Goal: Use online tool/utility: Utilize a website feature to perform a specific function

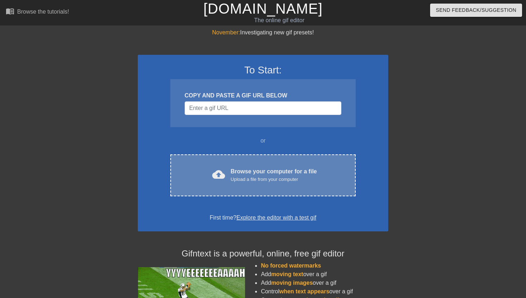
click at [245, 185] on div "cloud_upload Browse your computer for a file Upload a file from your computer C…" at bounding box center [262, 175] width 185 height 42
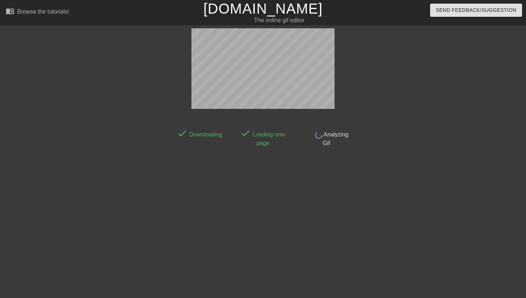
scroll to position [18, 0]
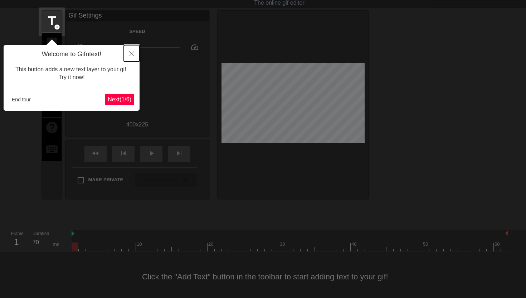
click at [131, 53] on icon "Close" at bounding box center [131, 53] width 5 height 5
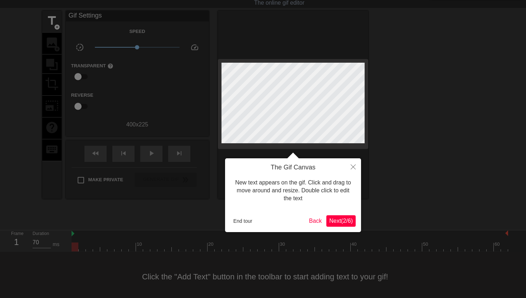
scroll to position [0, 0]
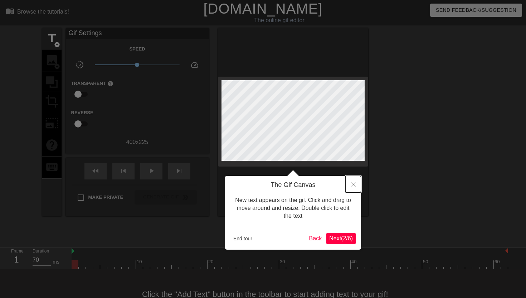
click at [351, 185] on icon "Close" at bounding box center [353, 184] width 5 height 5
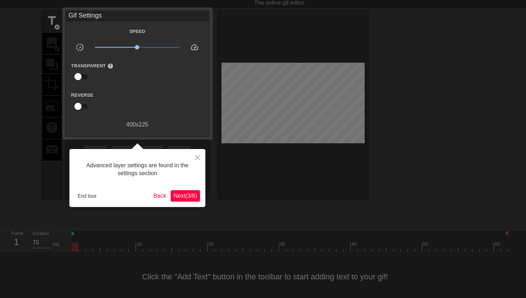
click at [179, 195] on span "Next ( 3 / 6 )" at bounding box center [185, 195] width 24 height 6
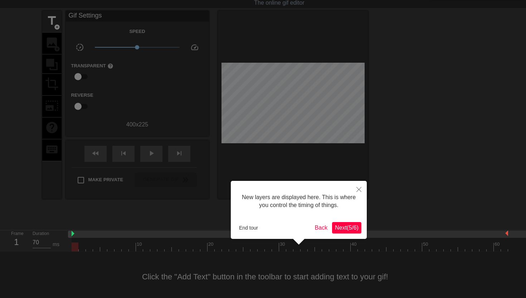
scroll to position [6, 0]
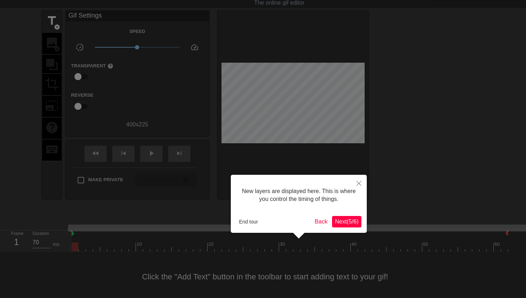
click at [338, 220] on span "Next ( 5 / 6 )" at bounding box center [347, 221] width 24 height 6
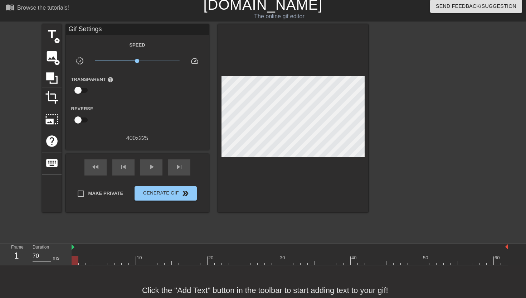
scroll to position [0, 0]
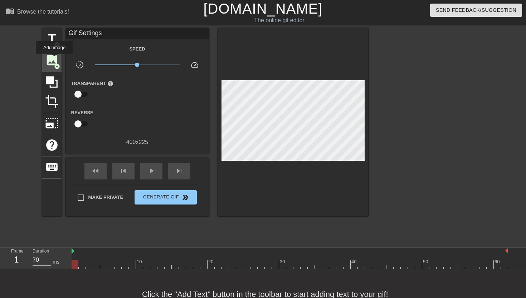
click at [55, 59] on span "image" at bounding box center [52, 60] width 14 height 14
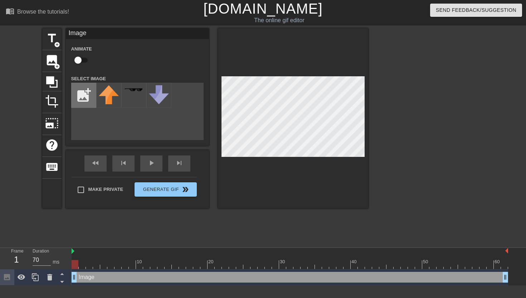
click at [88, 92] on input "file" at bounding box center [84, 95] width 24 height 24
type input "C:\fakepath\mets_logo.png"
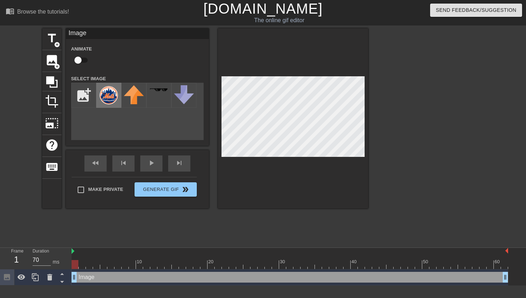
click at [106, 96] on img at bounding box center [109, 95] width 20 height 20
click at [49, 100] on span "crop" at bounding box center [52, 101] width 14 height 14
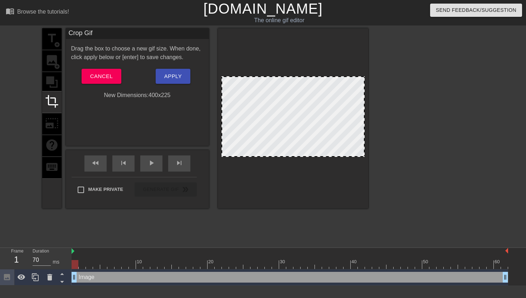
click at [50, 117] on div "title add_circle image add_circle crop photo_size_select_large help keyboard" at bounding box center [51, 118] width 19 height 180
click at [113, 75] on button "Cancel" at bounding box center [102, 76] width 40 height 15
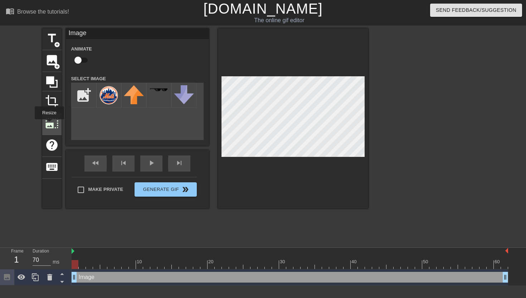
click at [49, 124] on span "photo_size_select_large" at bounding box center [52, 123] width 14 height 14
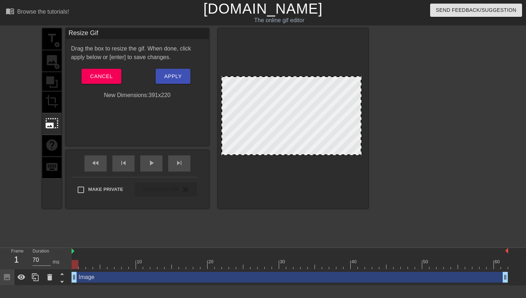
drag, startPoint x: 362, startPoint y: 155, endPoint x: 359, endPoint y: 158, distance: 4.8
click at [359, 158] on div at bounding box center [293, 118] width 150 height 180
click at [101, 278] on div "Image drag_handle drag_handle" at bounding box center [290, 276] width 436 height 11
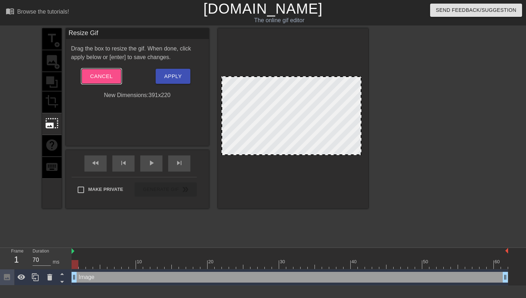
click at [113, 76] on button "Cancel" at bounding box center [102, 76] width 40 height 15
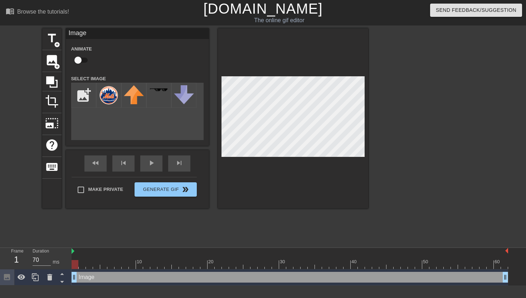
click at [278, 74] on div at bounding box center [293, 118] width 150 height 180
click at [348, 57] on div at bounding box center [293, 118] width 150 height 180
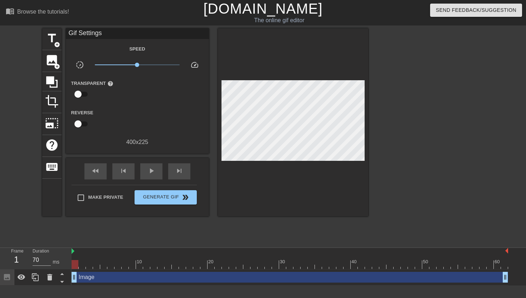
click at [348, 57] on div at bounding box center [293, 122] width 150 height 188
click at [139, 275] on div "Image drag_handle drag_handle" at bounding box center [290, 276] width 436 height 11
click at [348, 55] on div at bounding box center [293, 122] width 150 height 188
click at [315, 107] on div at bounding box center [293, 122] width 150 height 188
click at [62, 273] on icon at bounding box center [62, 274] width 4 height 2
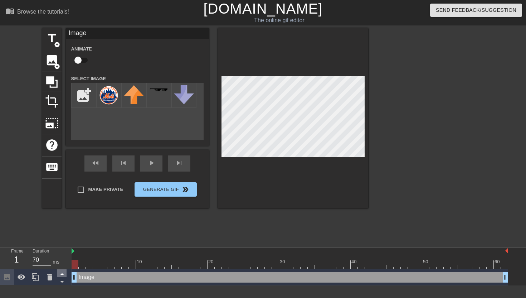
click at [62, 273] on icon at bounding box center [62, 274] width 4 height 2
click at [109, 96] on img at bounding box center [109, 95] width 20 height 20
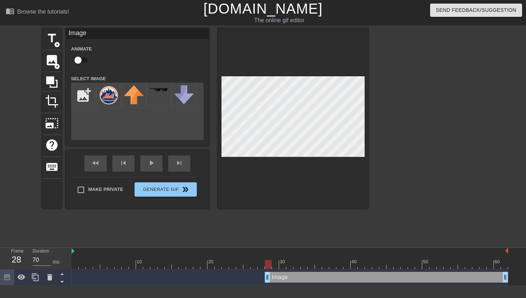
drag, startPoint x: 75, startPoint y: 277, endPoint x: 267, endPoint y: 280, distance: 192.1
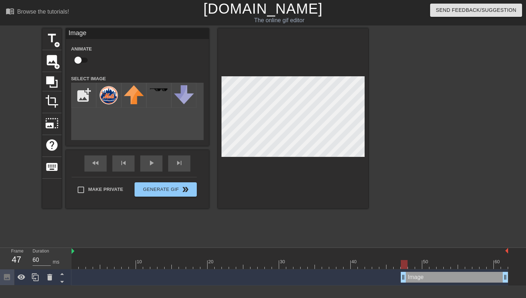
drag, startPoint x: 267, startPoint y: 280, endPoint x: 405, endPoint y: 282, distance: 138.4
click at [405, 282] on div "Image drag_handle drag_handle" at bounding box center [290, 277] width 436 height 16
click at [348, 63] on div at bounding box center [293, 118] width 150 height 180
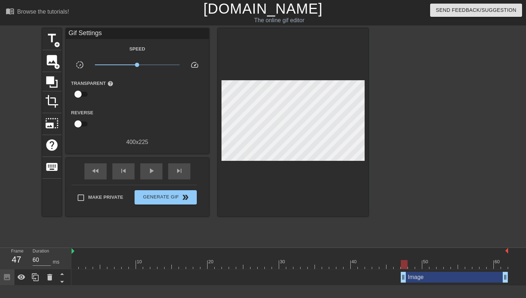
click at [334, 121] on div at bounding box center [293, 122] width 150 height 188
click at [350, 109] on div at bounding box center [293, 122] width 150 height 188
drag, startPoint x: 349, startPoint y: 57, endPoint x: 374, endPoint y: 98, distance: 48.8
click at [375, 98] on div "title add_circle image add_circle crop photo_size_select_large help keyboard Gi…" at bounding box center [263, 135] width 526 height 215
click at [52, 276] on icon at bounding box center [49, 277] width 9 height 9
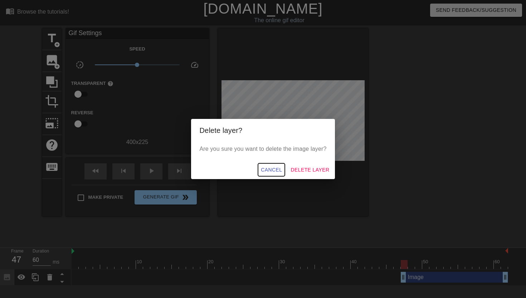
click at [275, 171] on span "Cancel" at bounding box center [271, 169] width 21 height 9
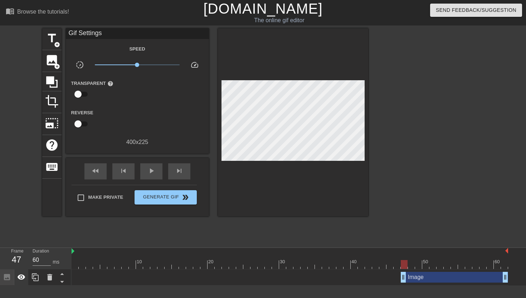
click at [23, 275] on icon at bounding box center [21, 277] width 9 height 9
click at [21, 280] on icon at bounding box center [22, 277] width 8 height 7
click at [350, 52] on div at bounding box center [293, 122] width 150 height 188
click at [50, 276] on icon at bounding box center [49, 277] width 5 height 6
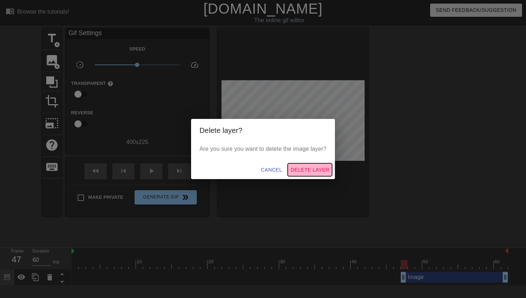
click at [297, 169] on span "Delete Layer" at bounding box center [309, 169] width 39 height 9
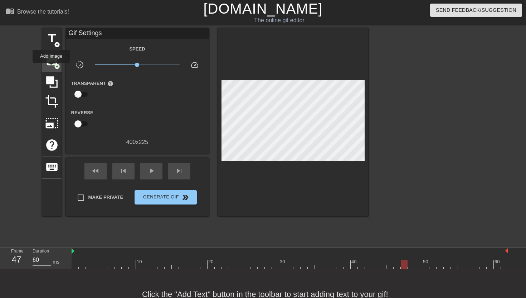
click at [52, 68] on div "image add_circle" at bounding box center [51, 61] width 19 height 22
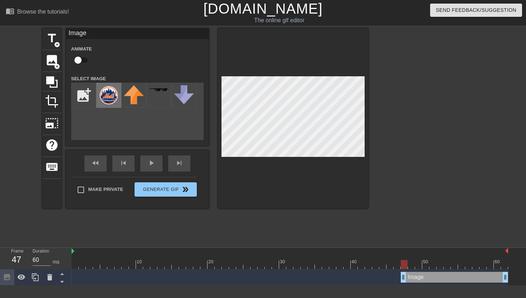
click at [103, 96] on img at bounding box center [109, 95] width 20 height 20
click at [221, 70] on div at bounding box center [293, 118] width 150 height 180
click at [258, 68] on div at bounding box center [293, 118] width 150 height 180
type input "70"
drag, startPoint x: 403, startPoint y: 277, endPoint x: 387, endPoint y: 277, distance: 15.7
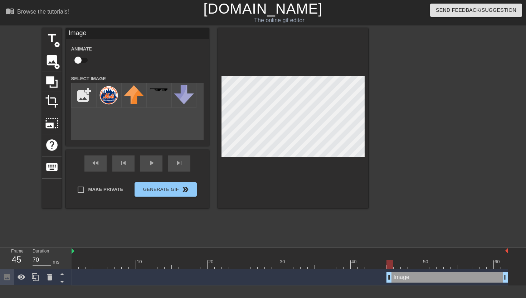
click at [359, 73] on div at bounding box center [293, 118] width 150 height 180
click at [77, 58] on input "checkbox" at bounding box center [78, 60] width 41 height 14
checkbox input "true"
click at [76, 257] on div at bounding box center [75, 259] width 7 height 9
drag, startPoint x: 77, startPoint y: 257, endPoint x: 215, endPoint y: 254, distance: 138.1
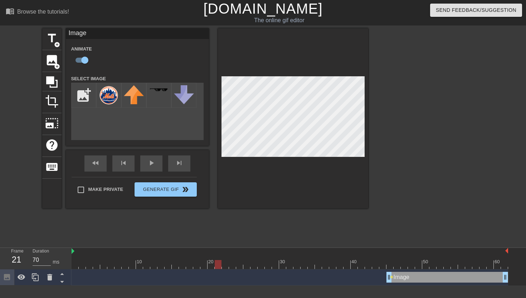
click at [215, 254] on div "10 20 30 40 50 60" at bounding box center [290, 258] width 436 height 21
drag, startPoint x: 215, startPoint y: 254, endPoint x: 361, endPoint y: 259, distance: 145.7
click at [361, 259] on div "10 20 30 40 50 60" at bounding box center [290, 258] width 436 height 21
drag, startPoint x: 361, startPoint y: 258, endPoint x: 389, endPoint y: 257, distance: 28.6
click at [389, 257] on div "10 20 30 40 50 60" at bounding box center [290, 260] width 436 height 11
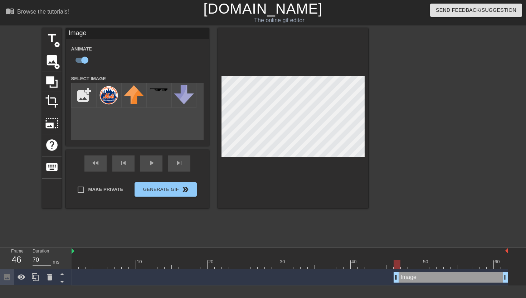
drag, startPoint x: 388, startPoint y: 277, endPoint x: 396, endPoint y: 277, distance: 7.9
drag, startPoint x: 397, startPoint y: 278, endPoint x: 409, endPoint y: 276, distance: 12.2
drag, startPoint x: 410, startPoint y: 276, endPoint x: 422, endPoint y: 276, distance: 12.2
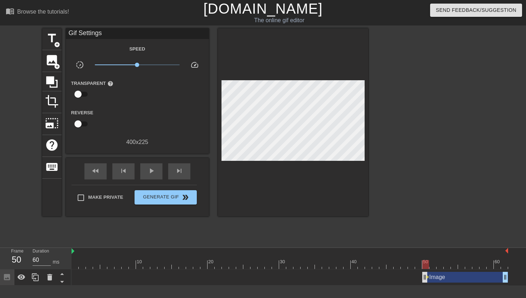
click at [423, 277] on div "Image drag_handle drag_handle lens" at bounding box center [290, 276] width 436 height 11
drag, startPoint x: 423, startPoint y: 277, endPoint x: 428, endPoint y: 274, distance: 5.8
click at [428, 274] on div "Image drag_handle drag_handle" at bounding box center [290, 276] width 436 height 11
drag, startPoint x: 431, startPoint y: 274, endPoint x: 442, endPoint y: 275, distance: 11.2
click at [442, 275] on div "Image drag_handle drag_handle" at bounding box center [290, 276] width 436 height 11
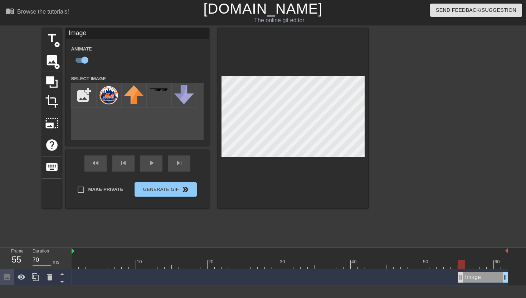
drag, startPoint x: 446, startPoint y: 274, endPoint x: 459, endPoint y: 275, distance: 12.9
drag, startPoint x: 461, startPoint y: 275, endPoint x: 474, endPoint y: 277, distance: 13.3
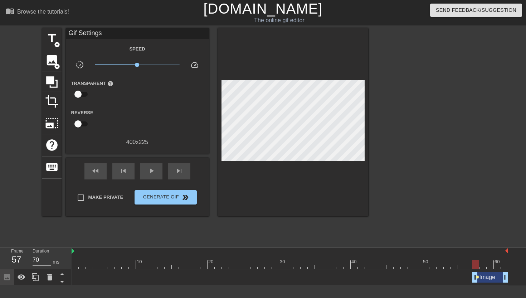
click at [476, 276] on span "lens" at bounding box center [477, 276] width 3 height 3
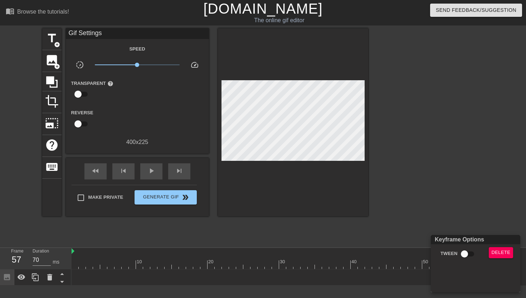
click at [501, 219] on div at bounding box center [263, 149] width 526 height 298
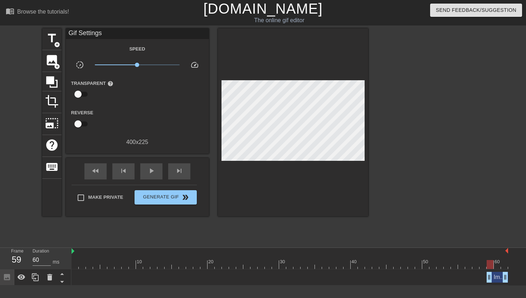
drag, startPoint x: 474, startPoint y: 275, endPoint x: 489, endPoint y: 275, distance: 14.3
drag, startPoint x: 489, startPoint y: 274, endPoint x: 494, endPoint y: 274, distance: 5.4
click at [74, 260] on div at bounding box center [290, 264] width 436 height 9
click at [74, 251] on img at bounding box center [73, 251] width 3 height 6
click at [56, 166] on span "keyboard" at bounding box center [52, 167] width 14 height 14
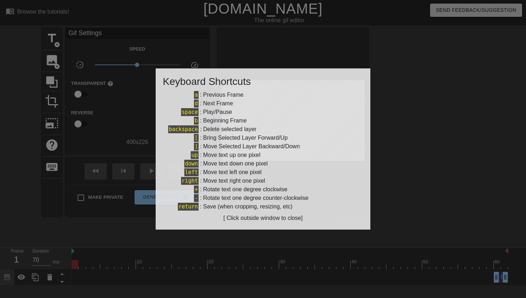
click at [20, 137] on div at bounding box center [263, 149] width 526 height 298
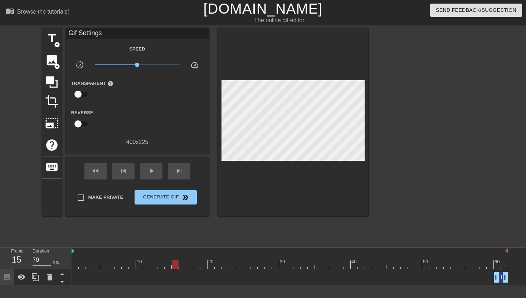
drag, startPoint x: 84, startPoint y: 255, endPoint x: 184, endPoint y: 259, distance: 99.9
click at [184, 259] on div "10 20 30 40 50 60" at bounding box center [290, 260] width 436 height 11
drag, startPoint x: 184, startPoint y: 259, endPoint x: 316, endPoint y: 258, distance: 131.6
click at [316, 258] on div "10 20 30 40 50 60" at bounding box center [290, 260] width 436 height 11
drag, startPoint x: 316, startPoint y: 258, endPoint x: 417, endPoint y: 258, distance: 101.2
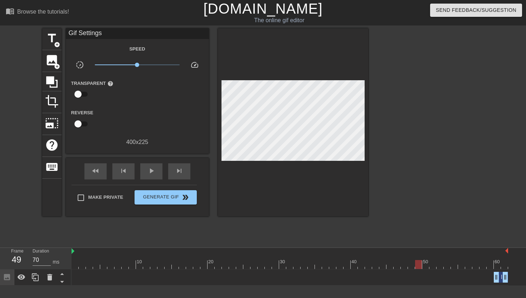
click at [417, 258] on div "10 20 30 40 50 60" at bounding box center [290, 260] width 436 height 11
drag, startPoint x: 417, startPoint y: 258, endPoint x: 341, endPoint y: 263, distance: 76.0
click at [341, 263] on div "10 20 30 40 50 60" at bounding box center [290, 258] width 436 height 21
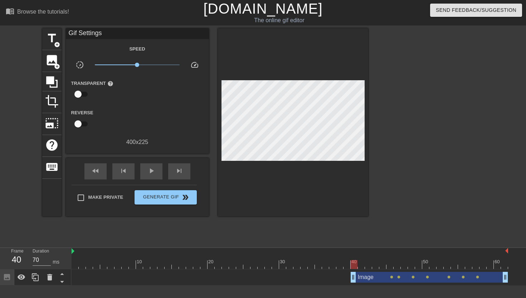
drag, startPoint x: 496, startPoint y: 275, endPoint x: 352, endPoint y: 276, distance: 144.2
drag, startPoint x: 352, startPoint y: 276, endPoint x: 394, endPoint y: 273, distance: 42.4
drag, startPoint x: 396, startPoint y: 279, endPoint x: 381, endPoint y: 279, distance: 15.4
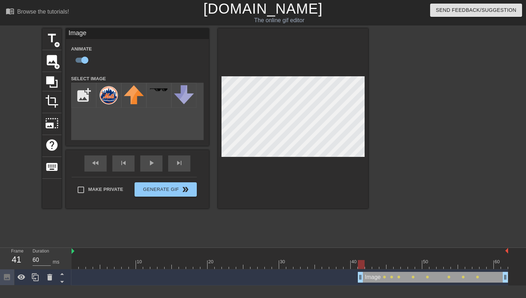
drag, startPoint x: 381, startPoint y: 274, endPoint x: 359, endPoint y: 277, distance: 21.3
click at [363, 75] on div at bounding box center [293, 118] width 150 height 180
click at [162, 188] on div "Make Private Generate Gif double_arrow" at bounding box center [134, 191] width 125 height 28
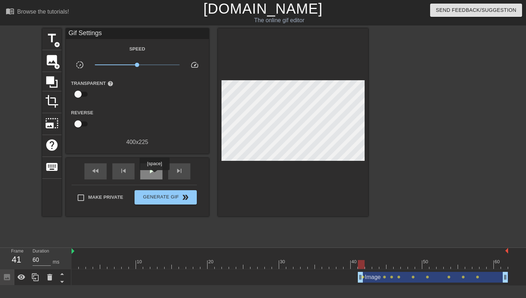
click at [155, 175] on div "play_arrow" at bounding box center [151, 171] width 22 height 16
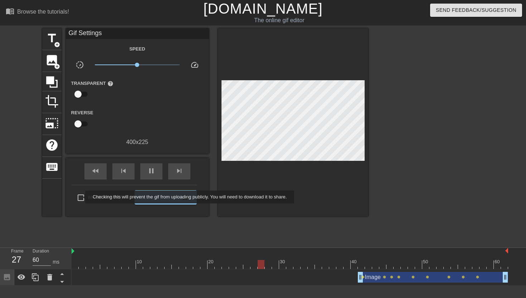
type input "70"
click at [80, 197] on input "Make Private" at bounding box center [80, 197] width 15 height 15
checkbox input "true"
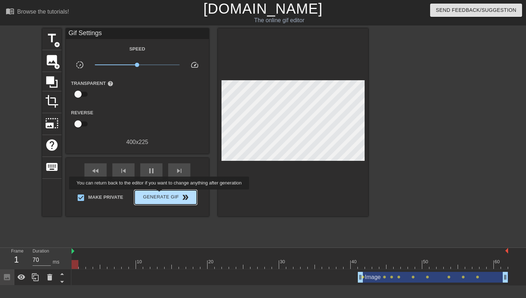
type input "60"
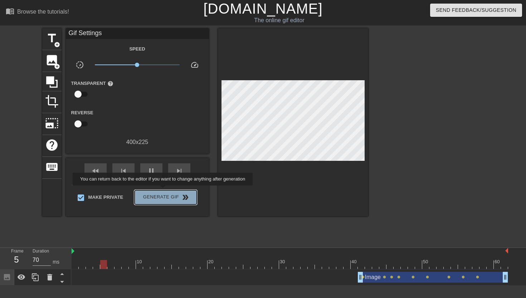
click at [167, 190] on button "Generate Gif double_arrow" at bounding box center [165, 197] width 62 height 14
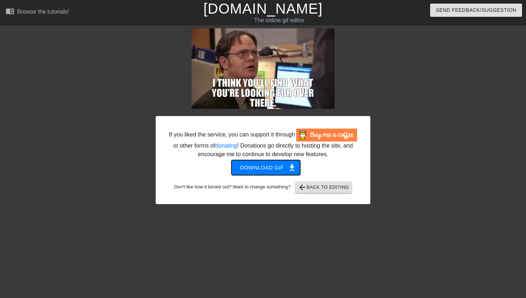
click at [259, 172] on span "Download gif get_app" at bounding box center [266, 167] width 52 height 9
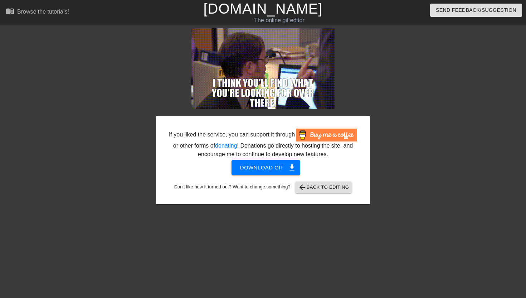
click at [85, 117] on div at bounding box center [93, 135] width 107 height 215
